Goal: Complete application form

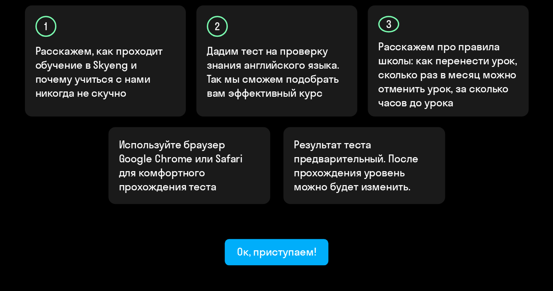
scroll to position [316, 0]
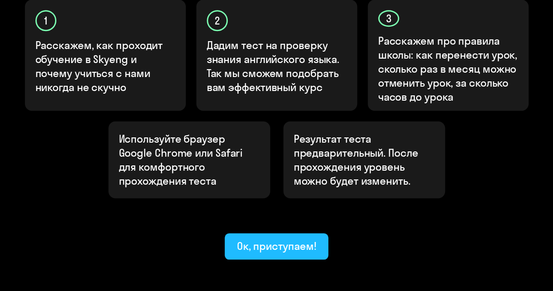
click at [263, 239] on div "Ок, приступаем!" at bounding box center [277, 246] width 80 height 14
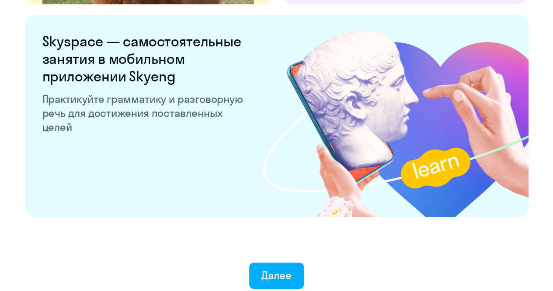
scroll to position [1737, 0]
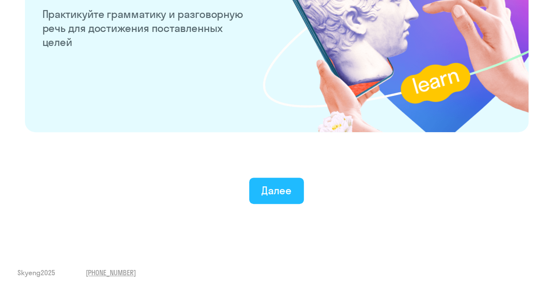
click at [272, 196] on div "Далее" at bounding box center [277, 190] width 30 height 14
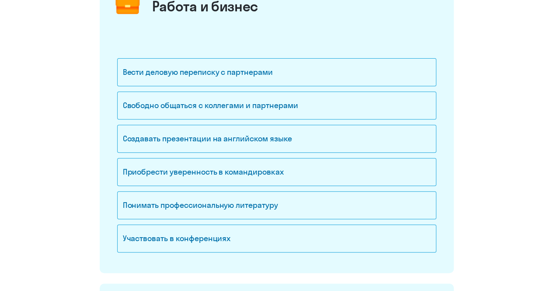
scroll to position [137, 0]
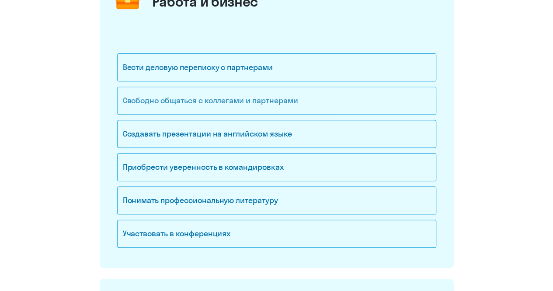
click at [248, 105] on div "Свободно общаться с коллегами и партнерами" at bounding box center [276, 101] width 319 height 28
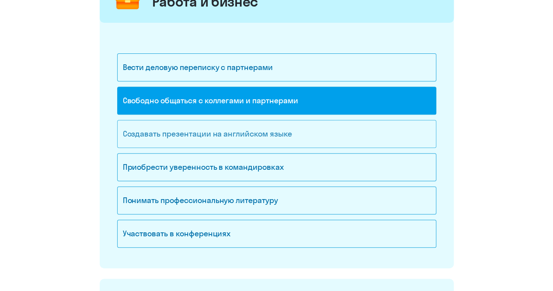
click at [294, 140] on div "Создавать презентации на английском языке" at bounding box center [276, 134] width 319 height 28
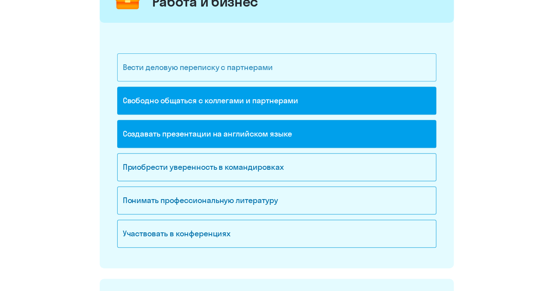
click at [278, 69] on div "Вести деловую переписку с партнерами" at bounding box center [276, 67] width 319 height 28
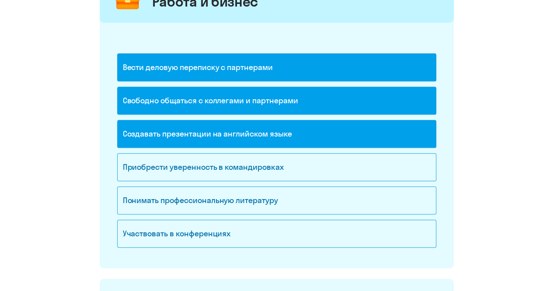
click at [283, 70] on div "Вести деловую переписку с партнерами" at bounding box center [276, 67] width 319 height 28
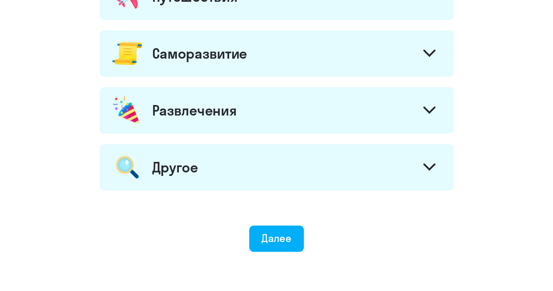
scroll to position [502, 0]
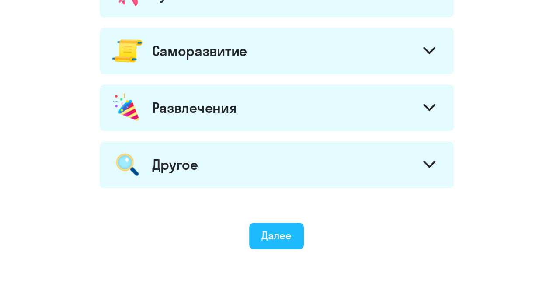
click at [274, 230] on div "Далее" at bounding box center [277, 235] width 30 height 14
